Goal: Task Accomplishment & Management: Complete application form

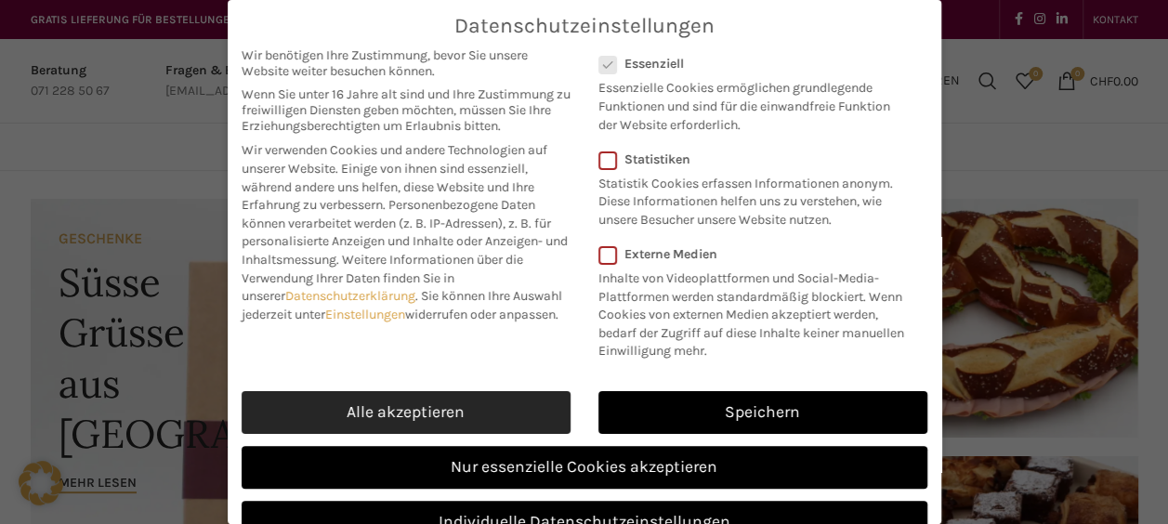
scroll to position [32, 0]
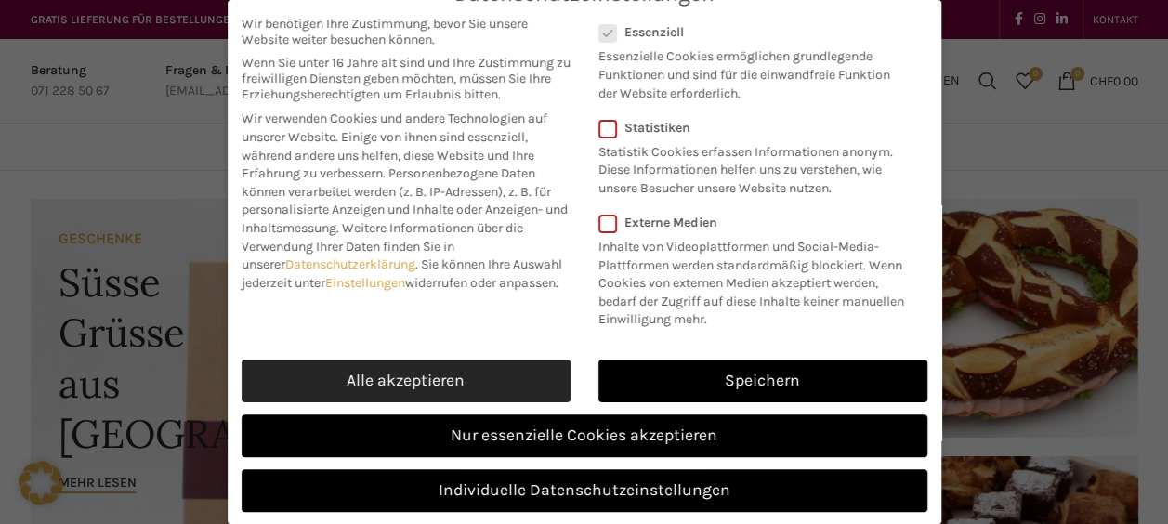
click at [440, 399] on link "Alle akzeptieren" at bounding box center [406, 381] width 329 height 43
checkbox input "true"
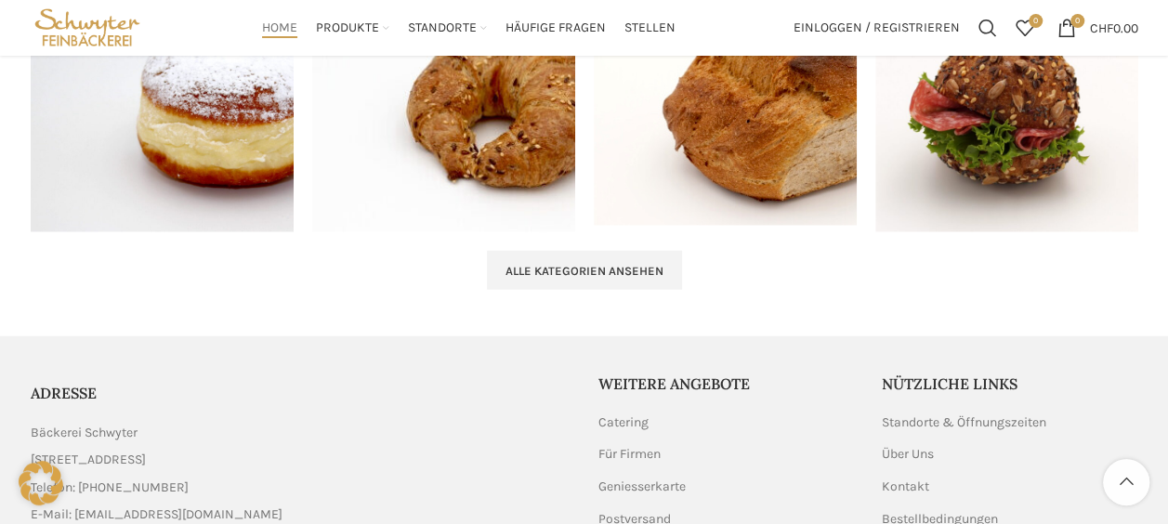
scroll to position [2201, 0]
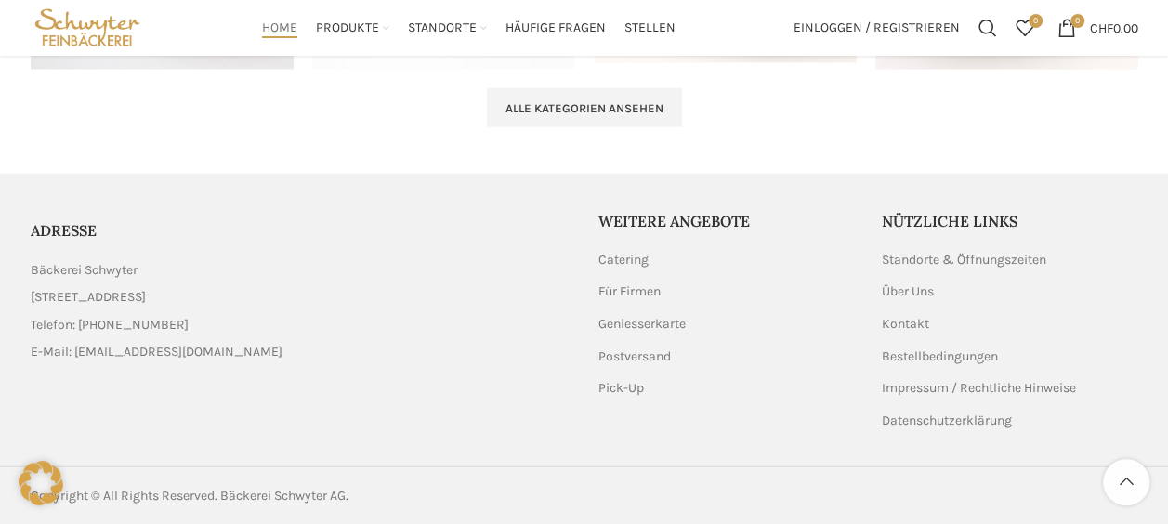
click at [889, 281] on ul "Standorte & Öffnungszeiten Über Uns Kontakt Bestellbedingungen Impressum / Rech…" at bounding box center [1010, 340] width 257 height 179
click at [890, 288] on link "Über Uns" at bounding box center [909, 292] width 54 height 19
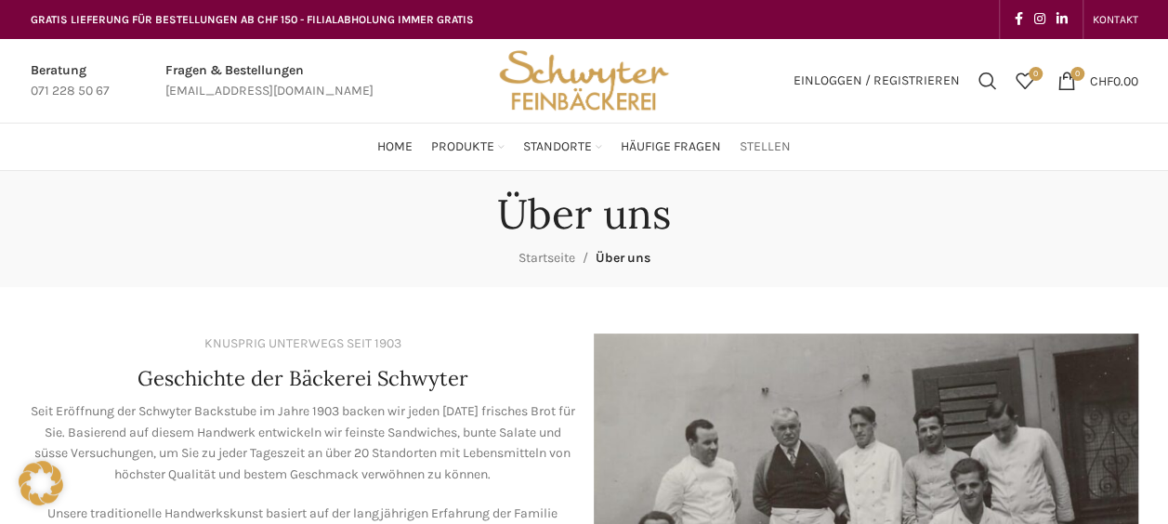
click at [747, 151] on span "Stellen" at bounding box center [765, 147] width 51 height 18
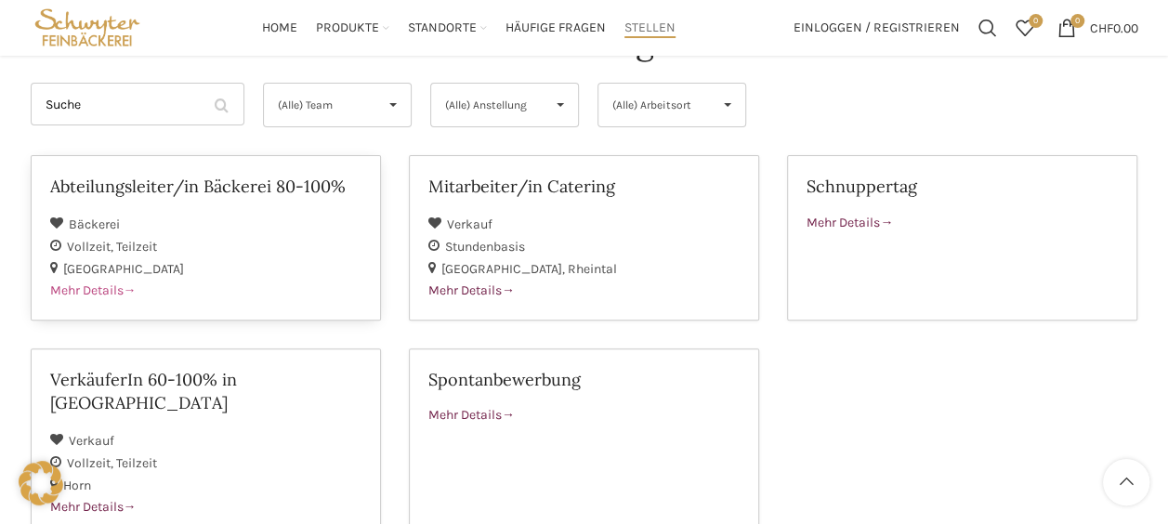
scroll to position [175, 0]
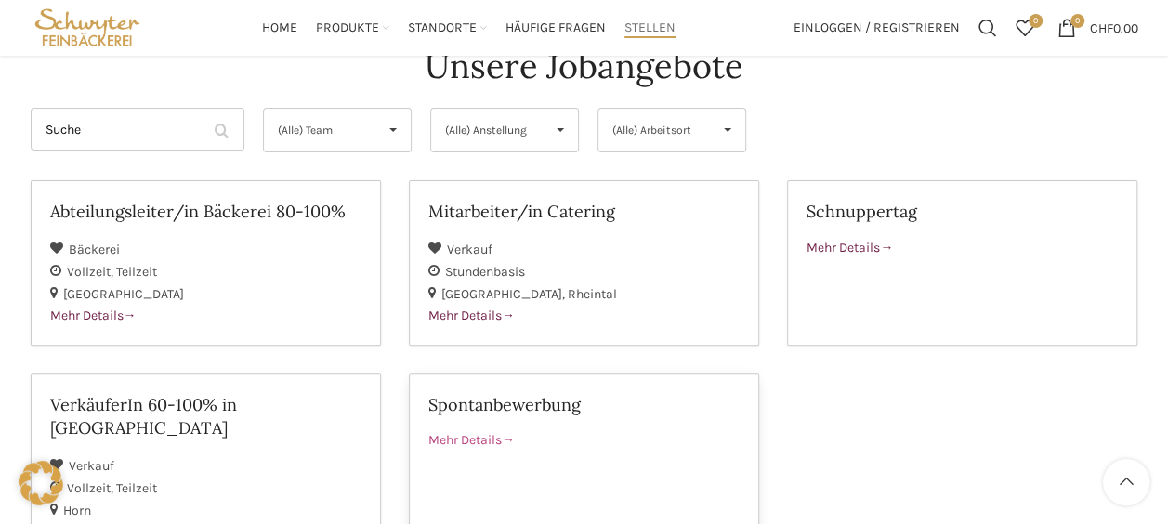
click at [489, 426] on div "Spontanbewerbung" at bounding box center [583, 411] width 311 height 37
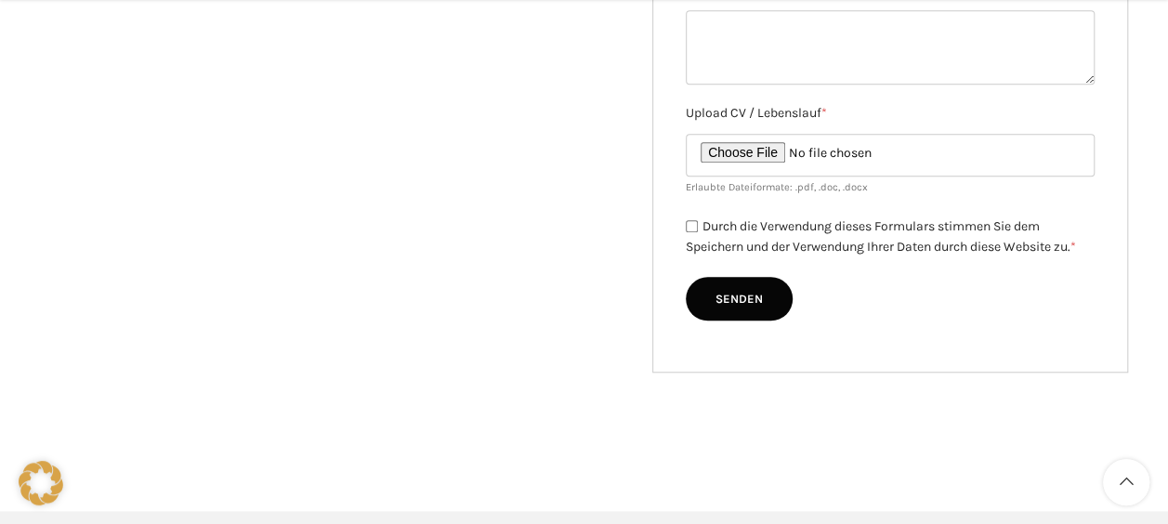
scroll to position [698, 0]
